Goal: Task Accomplishment & Management: Manage account settings

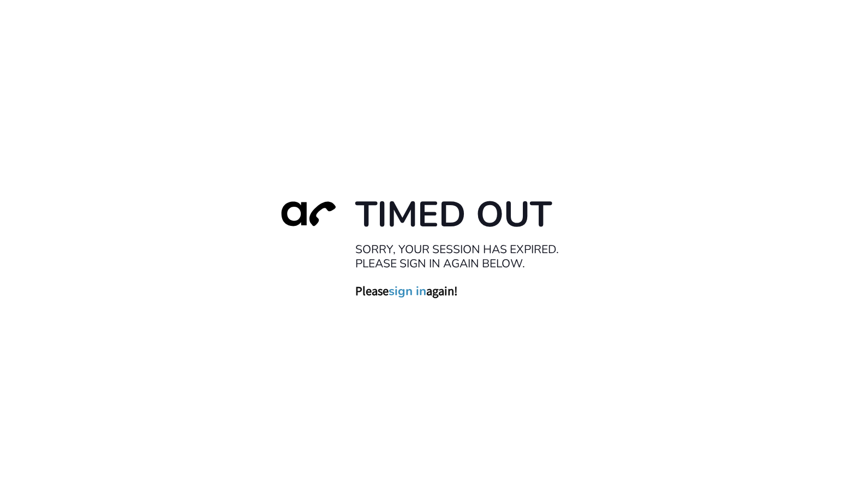
click at [409, 291] on link "sign in" at bounding box center [407, 290] width 38 height 15
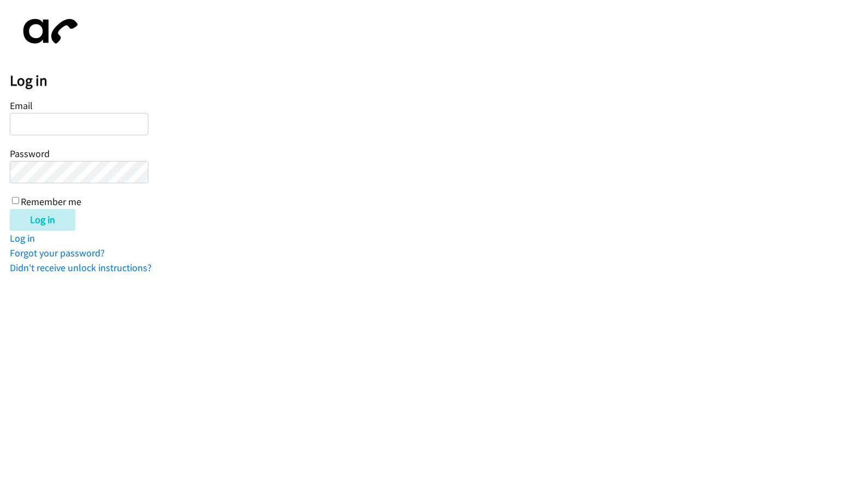
type input "[EMAIL_ADDRESS][DOMAIN_NAME]"
click at [14, 198] on input "Remember me" at bounding box center [15, 200] width 7 height 7
checkbox input "true"
drag, startPoint x: 44, startPoint y: 222, endPoint x: 100, endPoint y: 218, distance: 56.3
click at [46, 221] on input "Log in" at bounding box center [42, 220] width 65 height 22
